Goal: Information Seeking & Learning: Check status

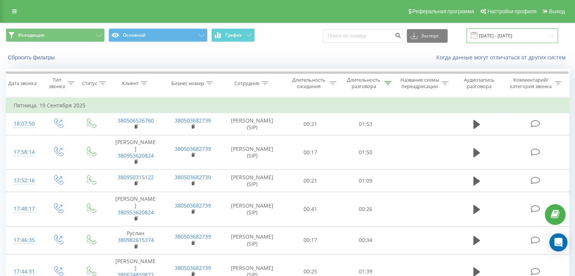
click at [520, 36] on input "[DATE] - [DATE]" at bounding box center [513, 35] width 92 height 15
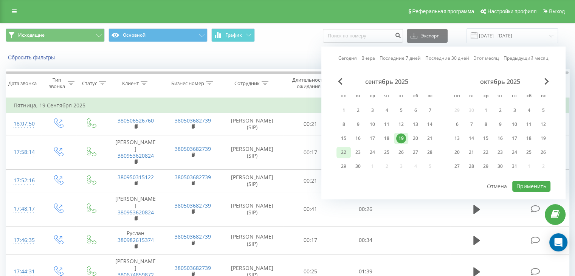
click at [347, 152] on div "22" at bounding box center [344, 152] width 10 height 10
click at [524, 181] on button "Применить" at bounding box center [531, 186] width 38 height 11
type input "[DATE] - [DATE]"
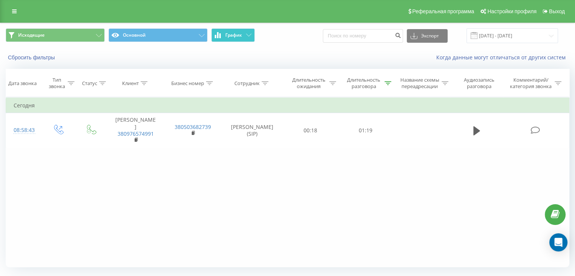
click at [233, 33] on span "График" at bounding box center [233, 35] width 17 height 5
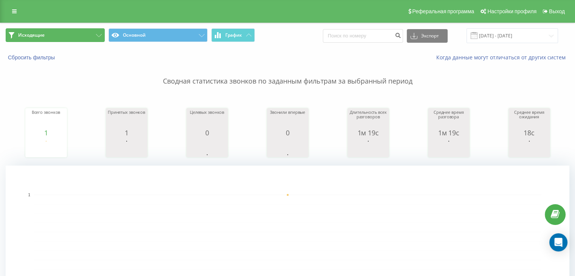
click at [87, 36] on button "Исходящие" at bounding box center [55, 35] width 99 height 14
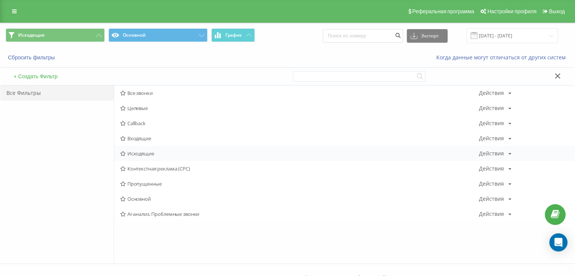
click at [146, 149] on div "Исходящие Действия Редактировать Копировать Удалить По умолчанию Поделиться" at bounding box center [344, 153] width 461 height 15
click at [145, 152] on span "Исходящие" at bounding box center [299, 153] width 359 height 5
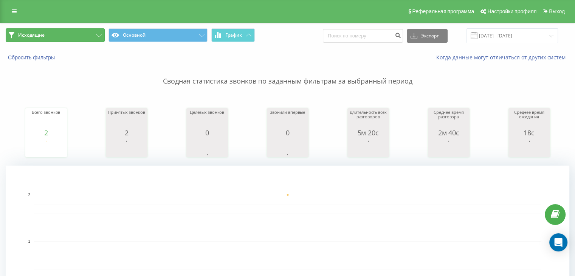
click at [87, 38] on button "Исходящие" at bounding box center [55, 35] width 99 height 14
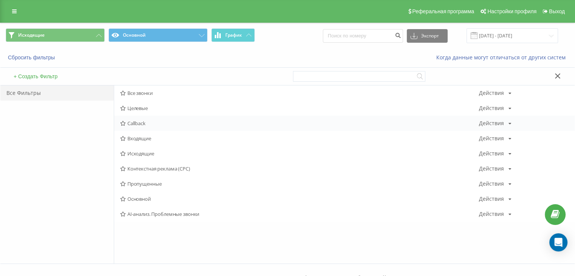
click at [141, 124] on span "Callback" at bounding box center [299, 123] width 359 height 5
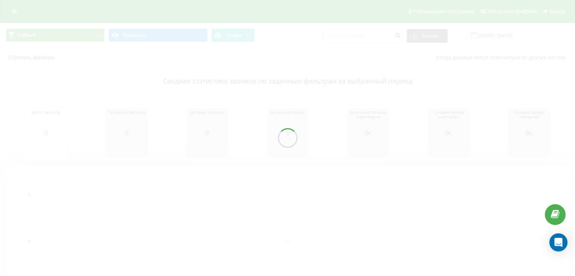
click at [82, 40] on div at bounding box center [287, 138] width 575 height 276
click at [96, 40] on div "Callback Основной График Экспорт .csv .xls .xlsx [DATE] - [DATE] Сбросить фильт…" at bounding box center [287, 177] width 575 height 309
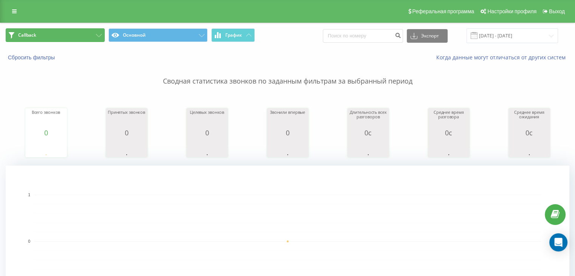
click at [97, 40] on button "Callback" at bounding box center [55, 35] width 99 height 14
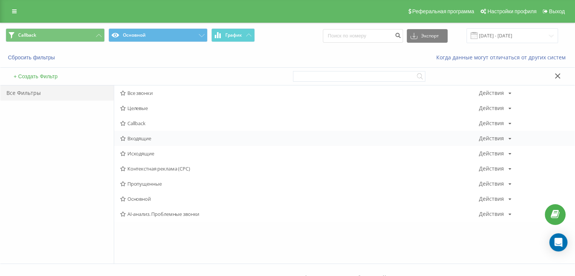
click at [143, 137] on span "Входящие" at bounding box center [299, 138] width 359 height 5
